Goal: Task Accomplishment & Management: Complete application form

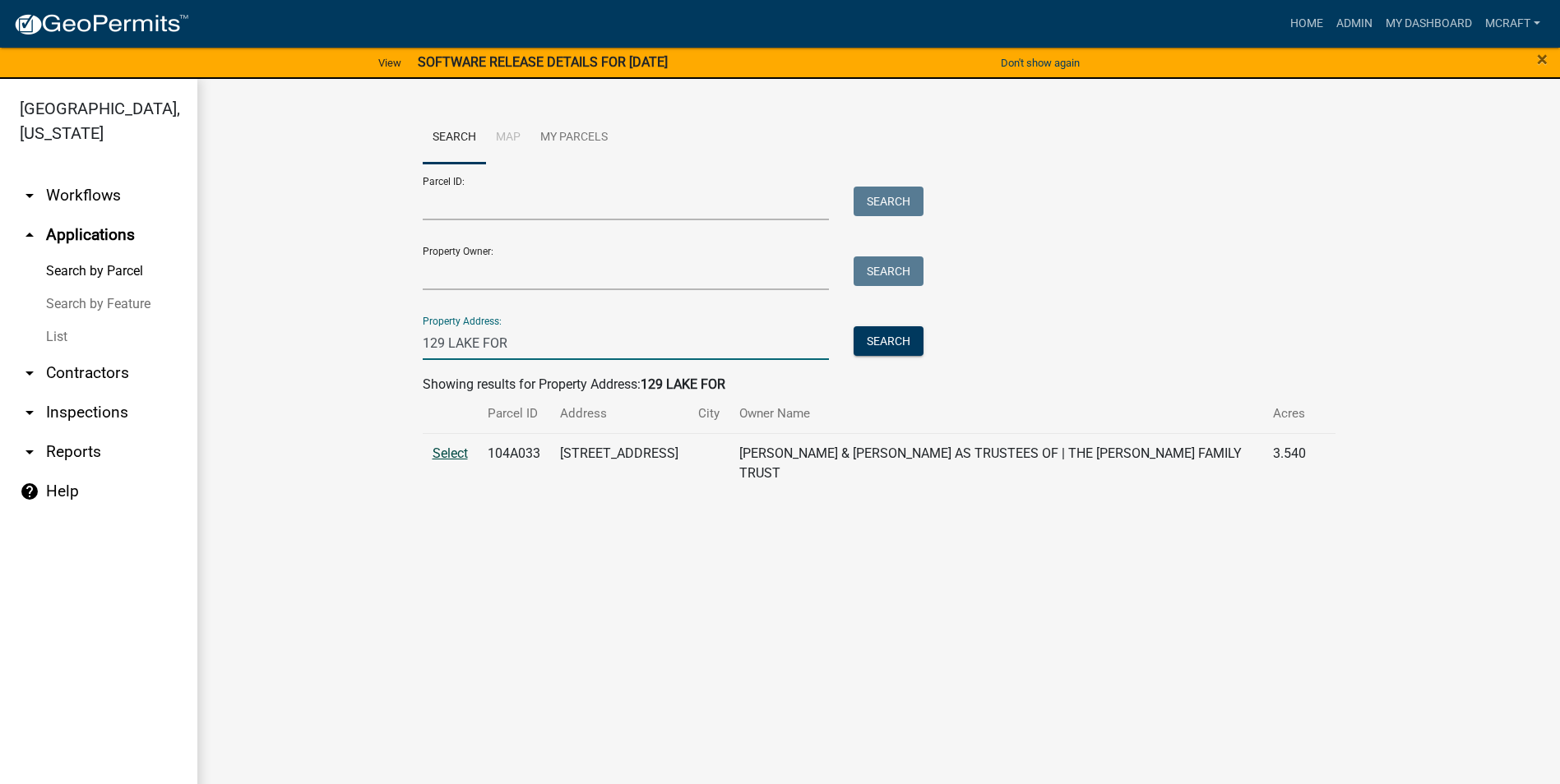
type input "129 LAKE FOR"
click at [444, 452] on span "Select" at bounding box center [450, 453] width 36 height 15
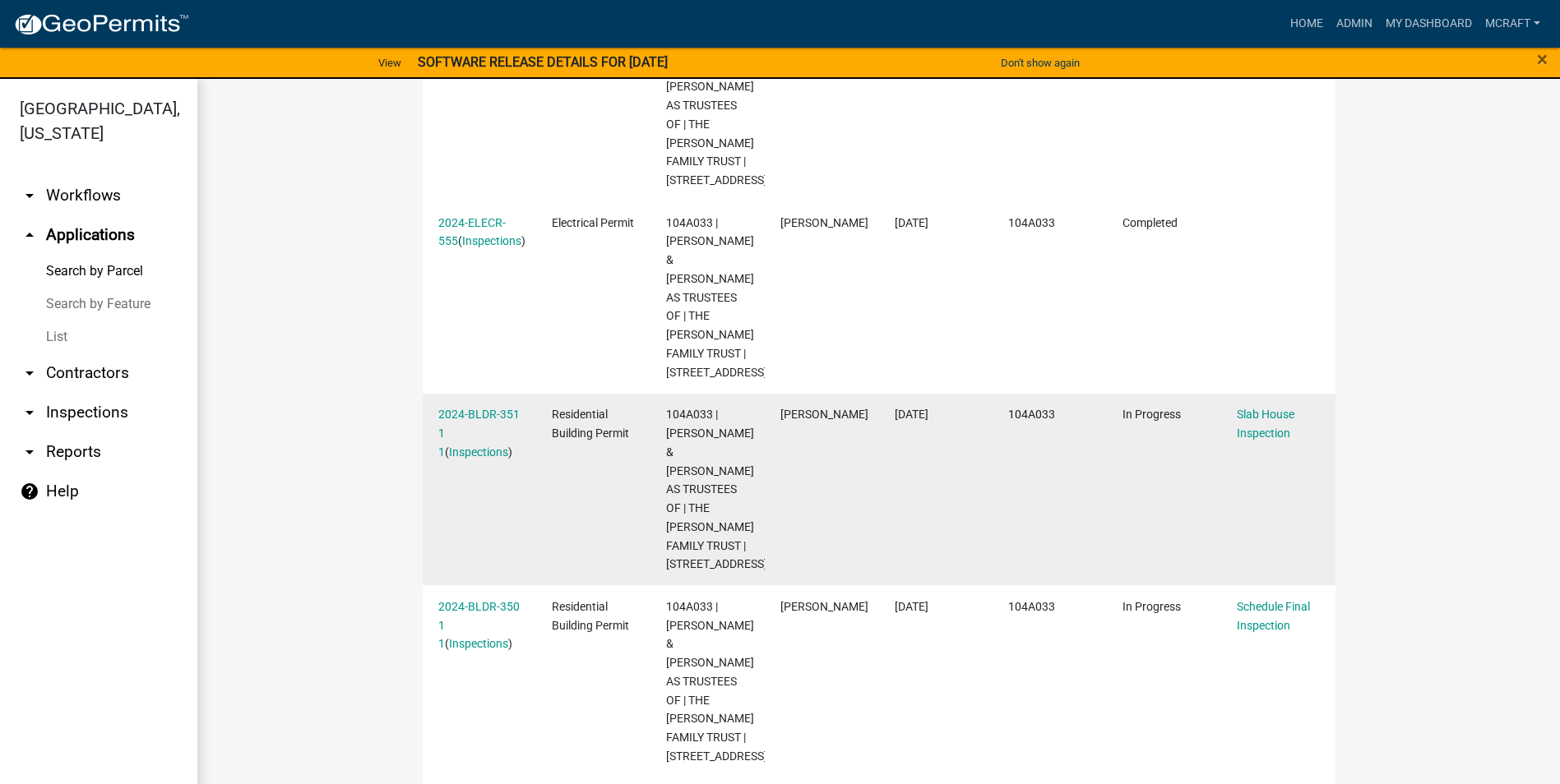
scroll to position [791, 0]
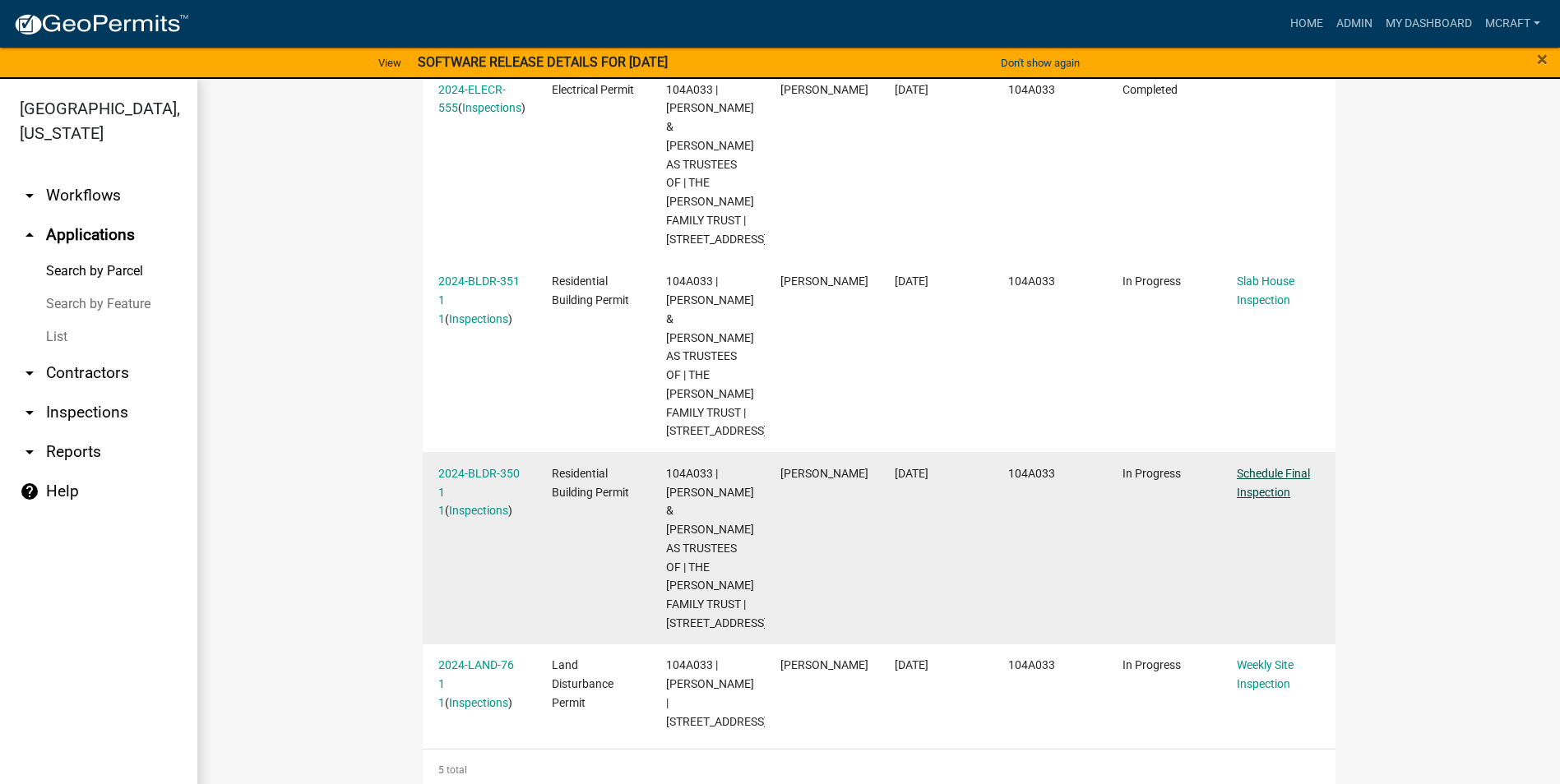
click at [1267, 467] on link "Schedule Final Inspection" at bounding box center [1273, 482] width 73 height 32
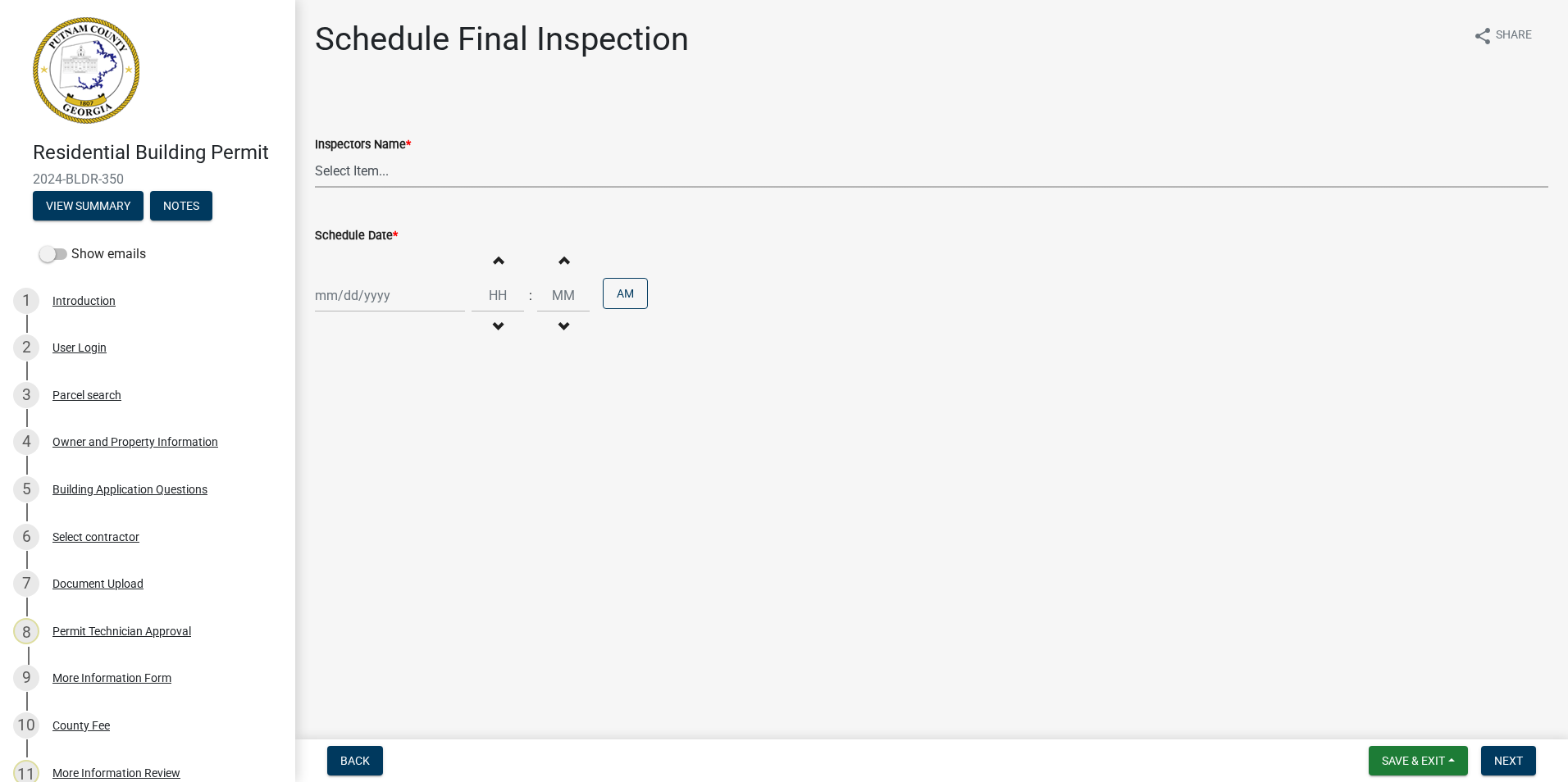
click at [406, 174] on select "Select Item... mrivera ([PERSON_NAME]) [PERSON_NAME] ([PERSON_NAME] ([PERSON_NA…" at bounding box center [931, 170] width 1233 height 34
select select "07642ab0-564c-47bb-824b-0ccf2da83593"
click at [315, 154] on select "Select Item... mrivera ([PERSON_NAME]) [PERSON_NAME] ([PERSON_NAME] ([PERSON_NA…" at bounding box center [931, 170] width 1233 height 34
select select "9"
select select "2025"
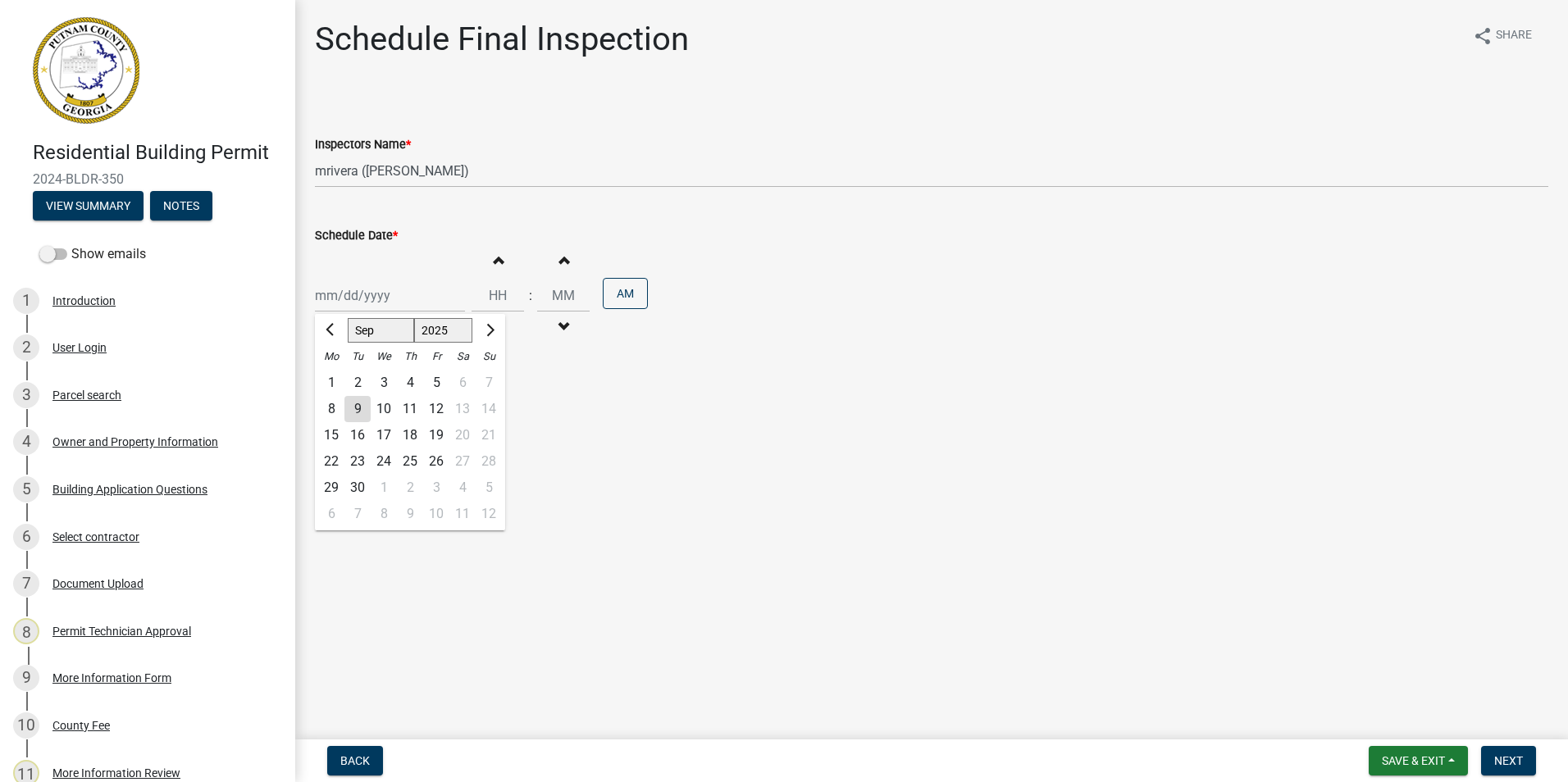
click at [358, 311] on div "[PERSON_NAME] Feb Mar Apr [PERSON_NAME][DATE] Oct Nov [DATE] 1526 1527 1528 152…" at bounding box center [390, 295] width 150 height 34
click at [382, 413] on div "10" at bounding box center [383, 409] width 26 height 26
type input "[DATE]"
click at [1512, 752] on button "Next" at bounding box center [1508, 760] width 55 height 30
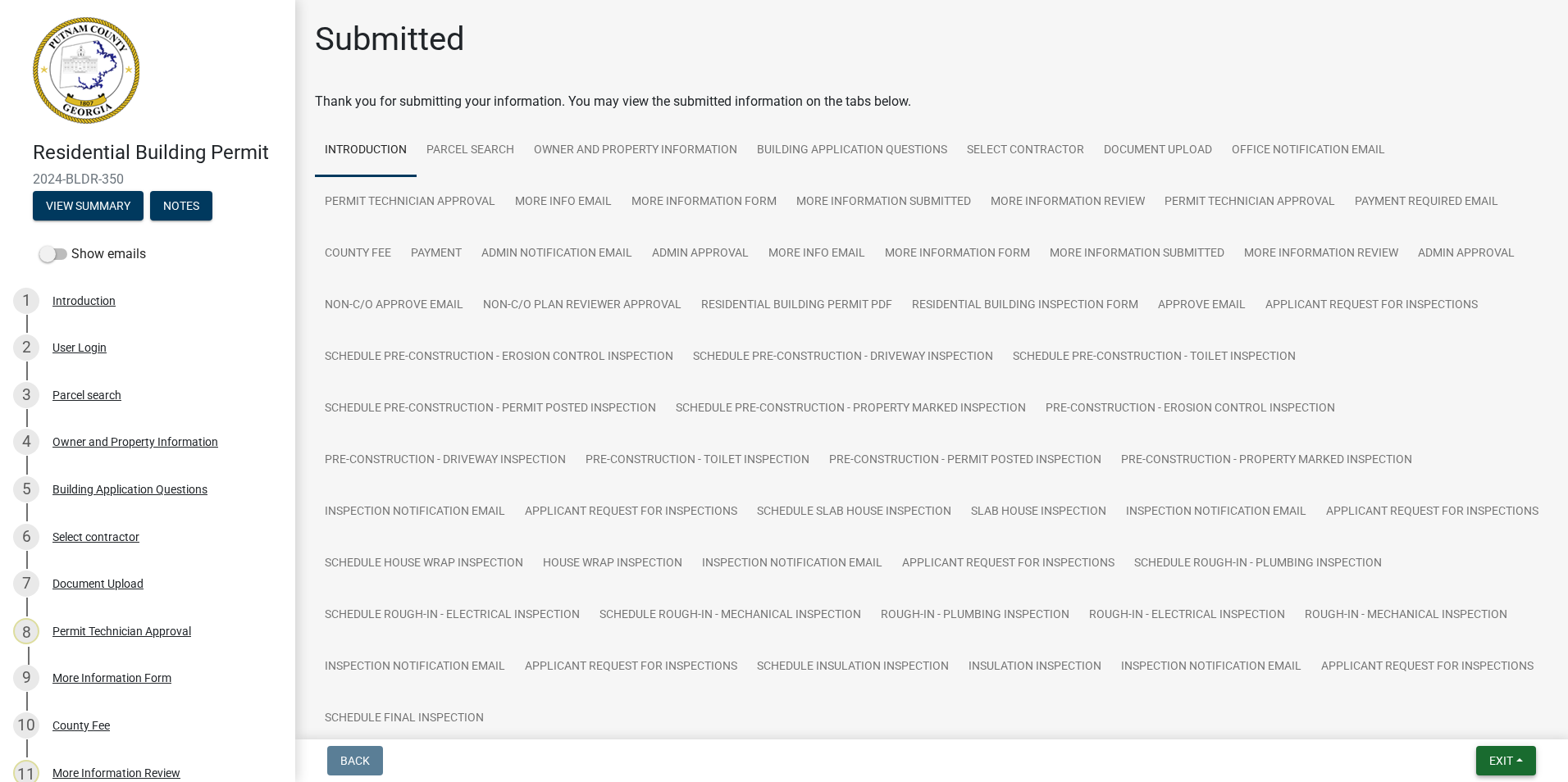
click at [1527, 751] on button "Exit" at bounding box center [1506, 760] width 60 height 30
click at [1448, 723] on button "Save & Exit" at bounding box center [1469, 718] width 131 height 39
